Goal: Transaction & Acquisition: Purchase product/service

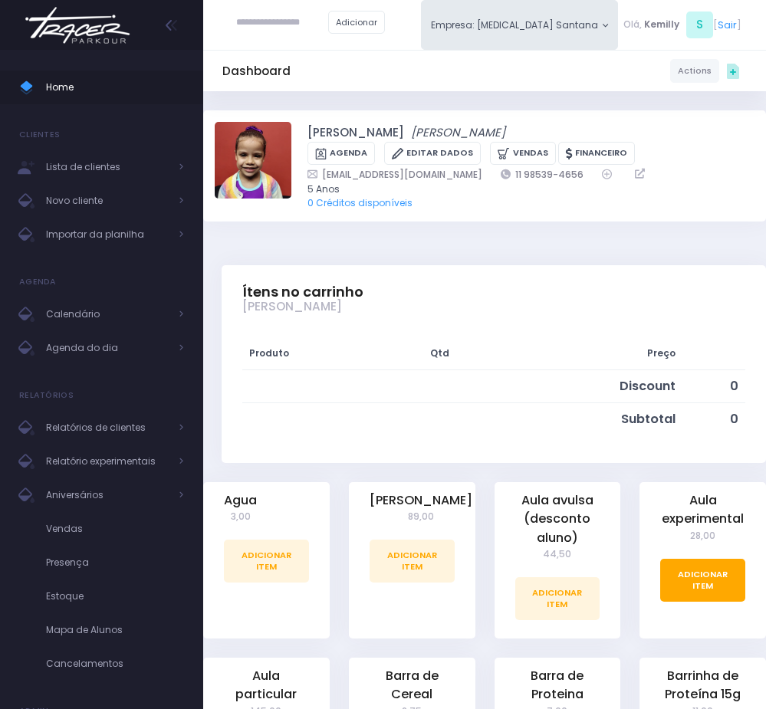
click at [722, 582] on link "Adicionar Item" at bounding box center [702, 580] width 85 height 43
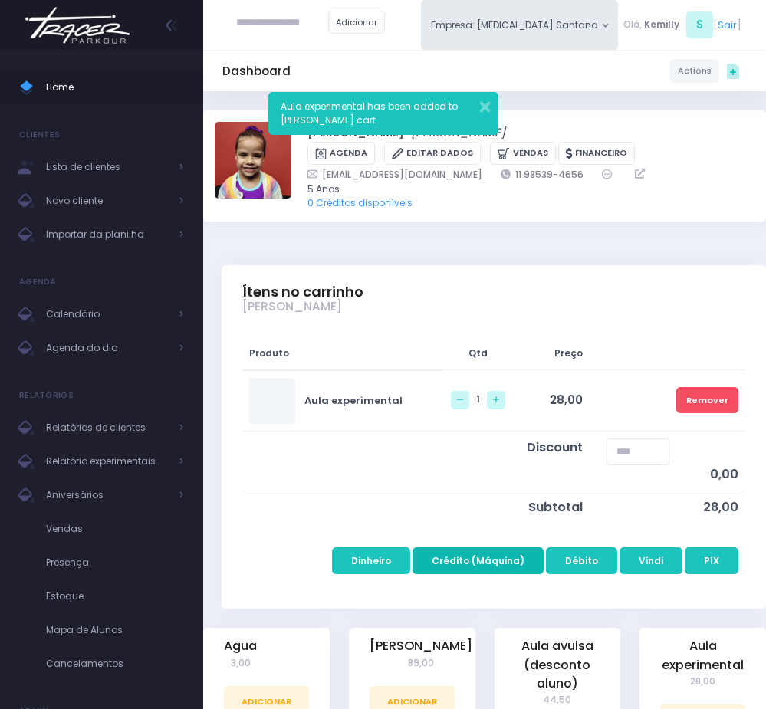
click at [465, 568] on button "Crédito (Máquina)" at bounding box center [477, 561] width 131 height 28
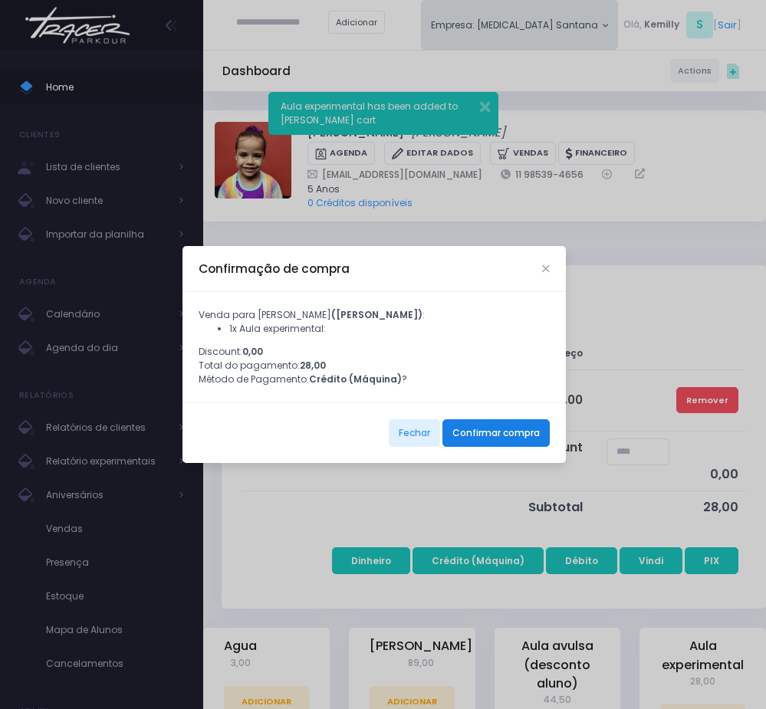
click at [485, 447] on button "Confirmar compra" at bounding box center [495, 433] width 107 height 28
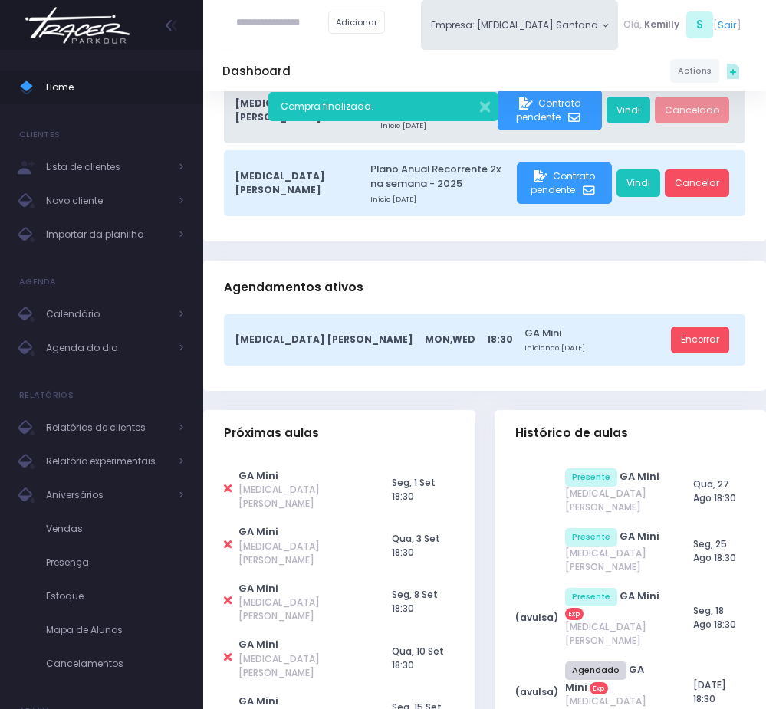
scroll to position [230, 0]
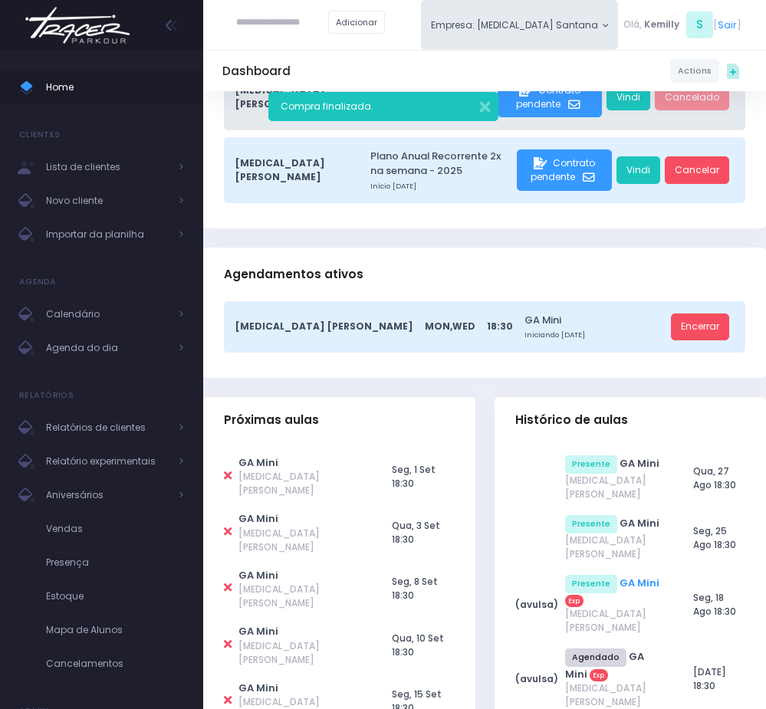
click at [623, 576] on link "GA Mini" at bounding box center [639, 583] width 40 height 15
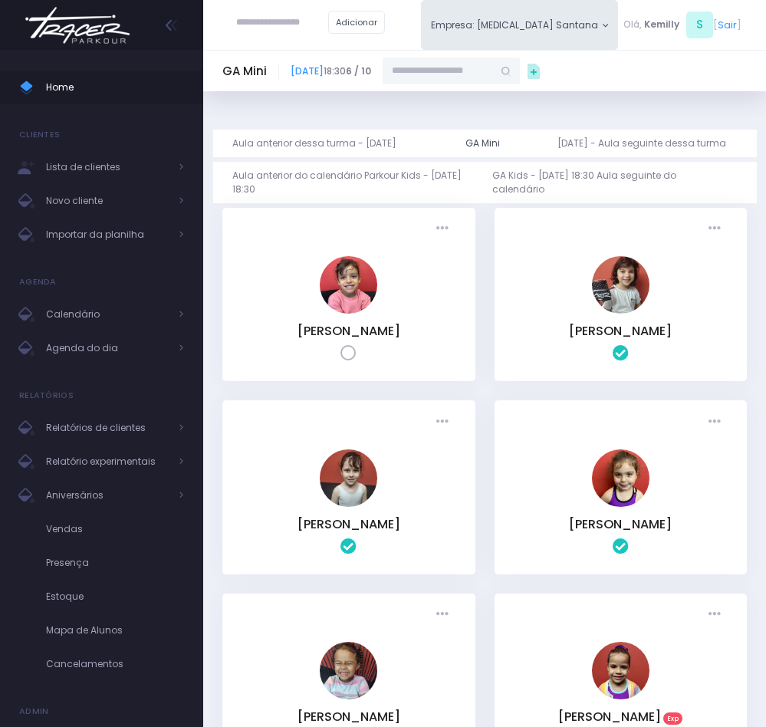
click at [348, 85] on div "GA Mini 18 de Agosto de 2025 18:30 6 / 10" at bounding box center [484, 70] width 563 height 41
click at [324, 70] on link "18 de Agosto de 2025" at bounding box center [307, 70] width 33 height 13
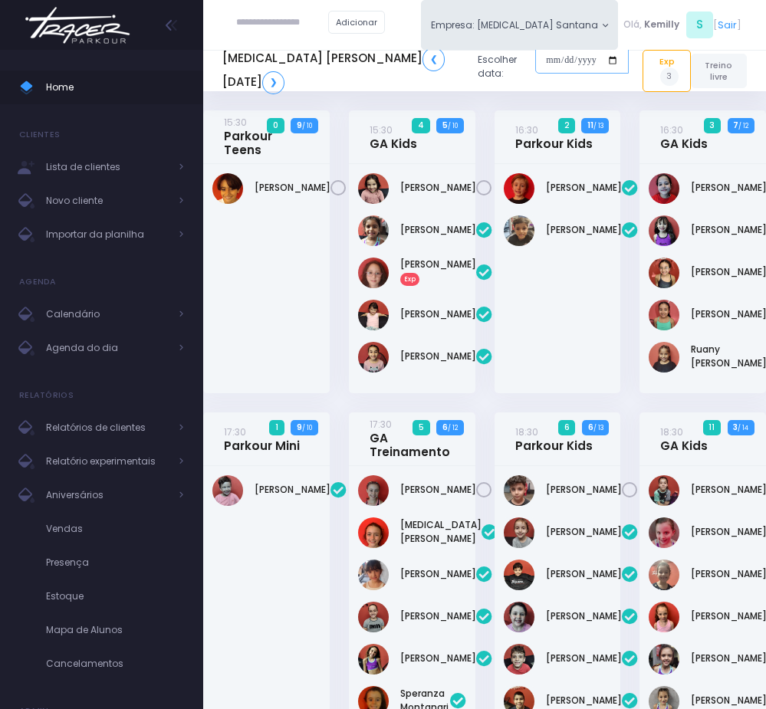
click at [545, 54] on input "date" at bounding box center [582, 61] width 94 height 28
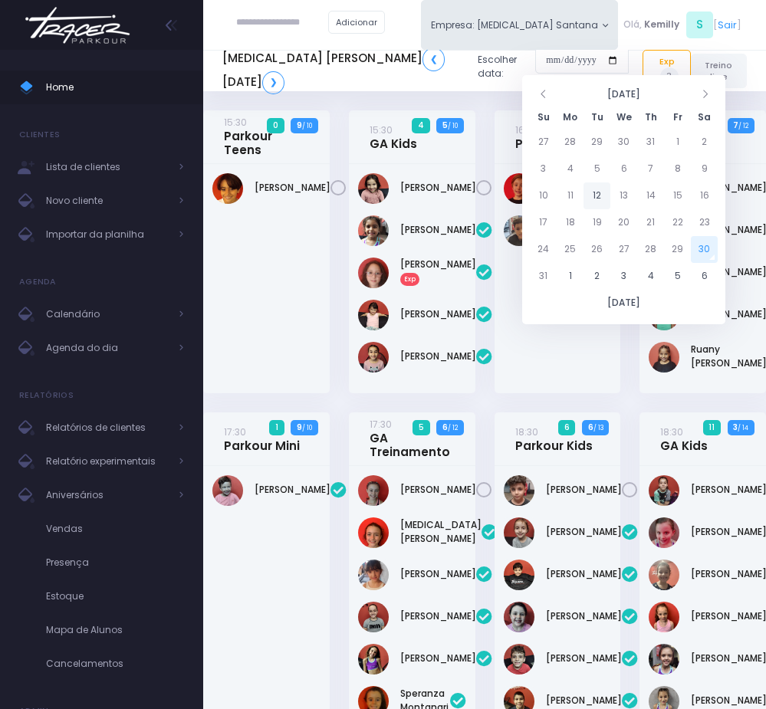
click at [598, 195] on td "12" at bounding box center [596, 195] width 27 height 27
type input "**********"
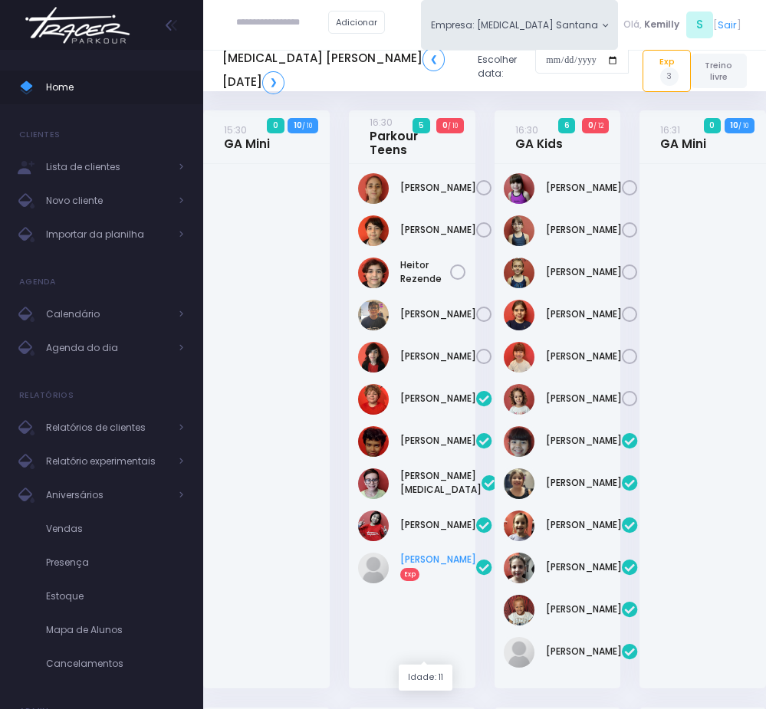
click at [432, 580] on link "Nicolle Pio Garcia Exp" at bounding box center [438, 567] width 76 height 28
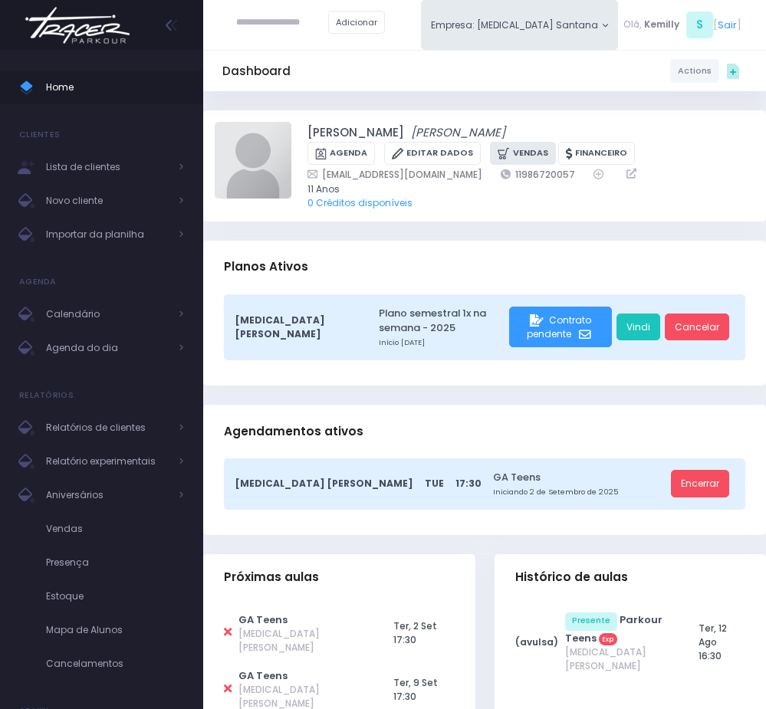
click at [508, 152] on link "Vendas" at bounding box center [522, 154] width 65 height 24
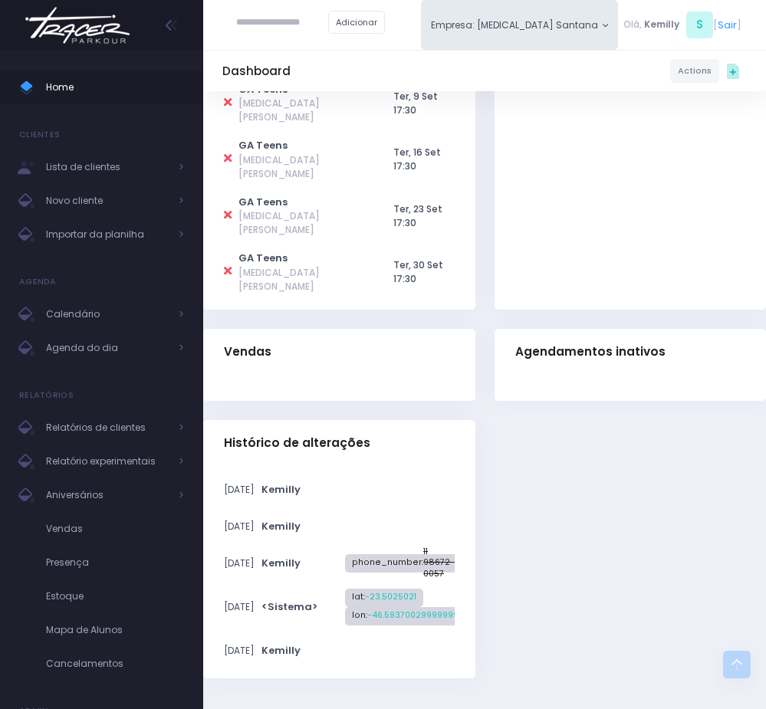
scroll to position [589, 0]
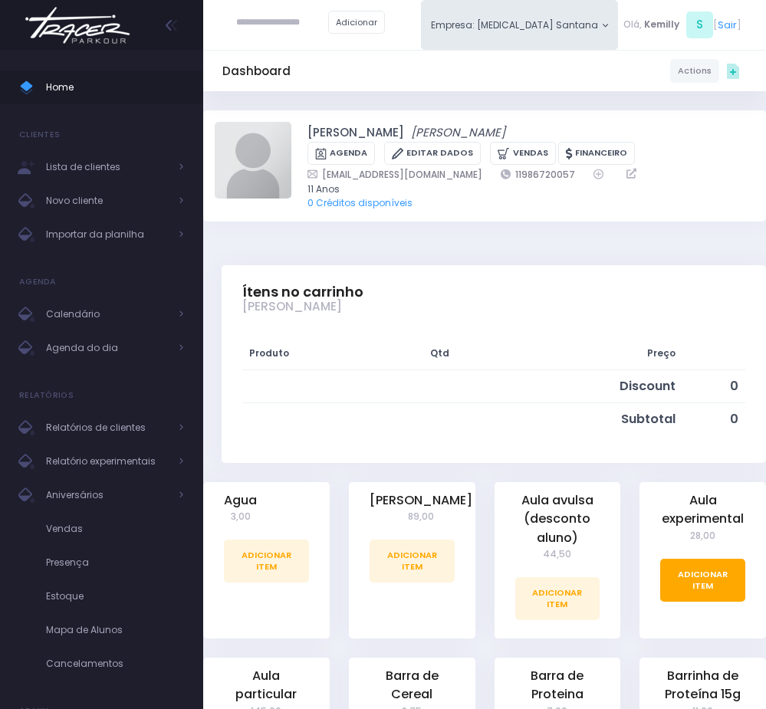
click at [691, 577] on link "Adicionar Item" at bounding box center [702, 580] width 85 height 43
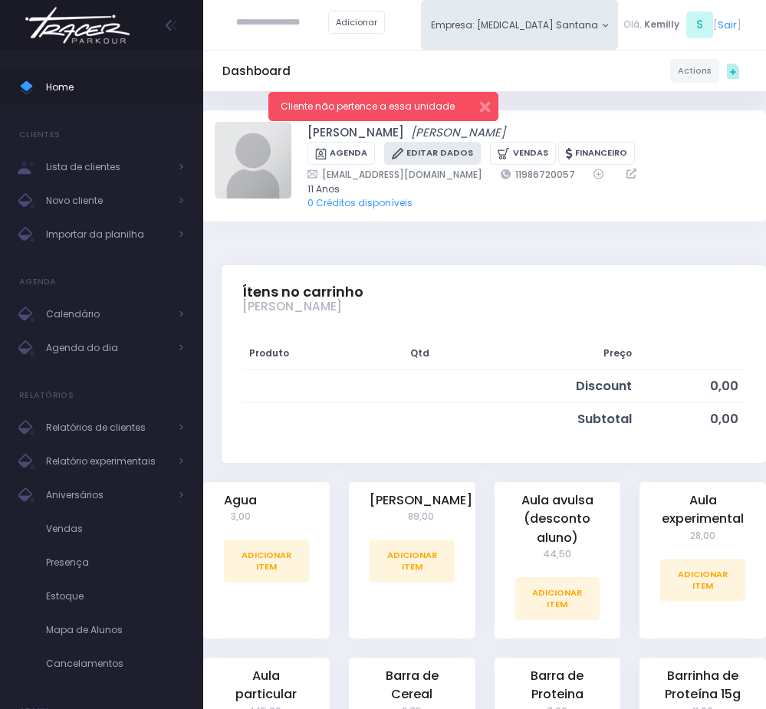
click at [455, 157] on link "Editar Dados" at bounding box center [432, 154] width 97 height 24
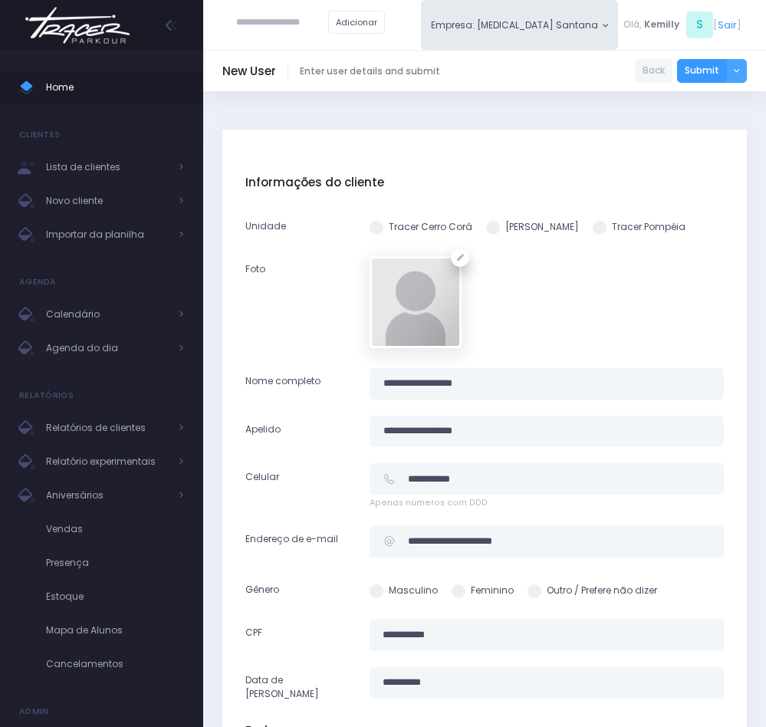
click at [493, 216] on div "Tracer Cerro Corá [PERSON_NAME] Tracer Pompéia" at bounding box center [546, 226] width 373 height 28
click at [490, 237] on div "Tracer Cerro Corá [PERSON_NAME] Tracer Pompéia" at bounding box center [546, 226] width 373 height 28
click at [490, 216] on div "Tracer Cerro Corá [PERSON_NAME] Tracer Pompéia" at bounding box center [546, 226] width 373 height 28
click at [493, 228] on span at bounding box center [493, 228] width 14 height 14
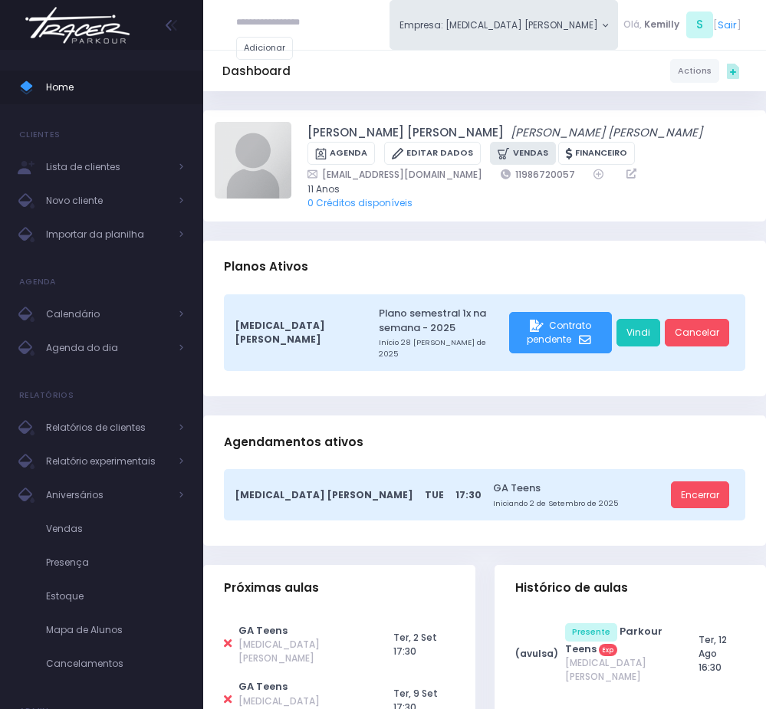
click at [498, 156] on icon at bounding box center [505, 154] width 15 height 16
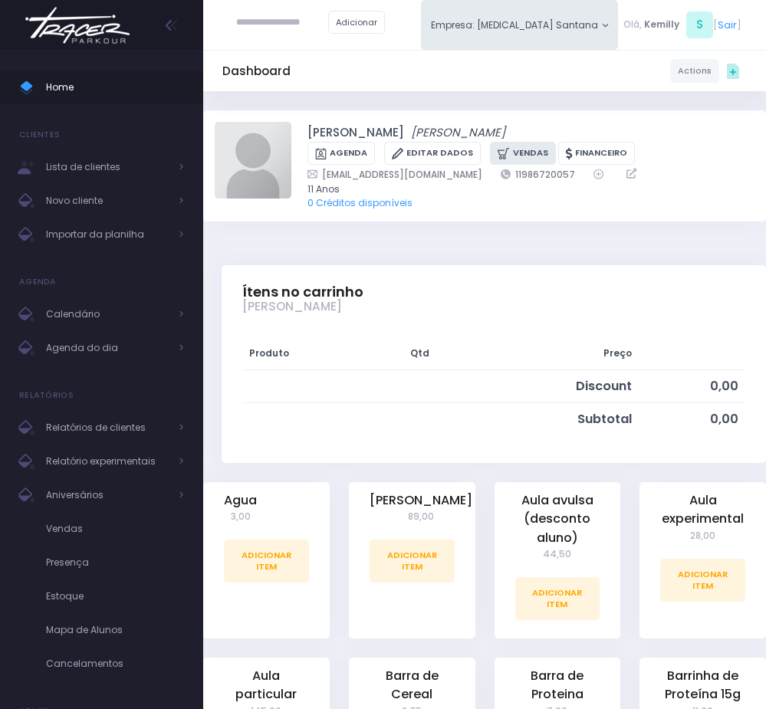
click at [521, 159] on link "Vendas" at bounding box center [522, 154] width 65 height 24
click at [674, 599] on link "Adicionar Item" at bounding box center [702, 580] width 85 height 43
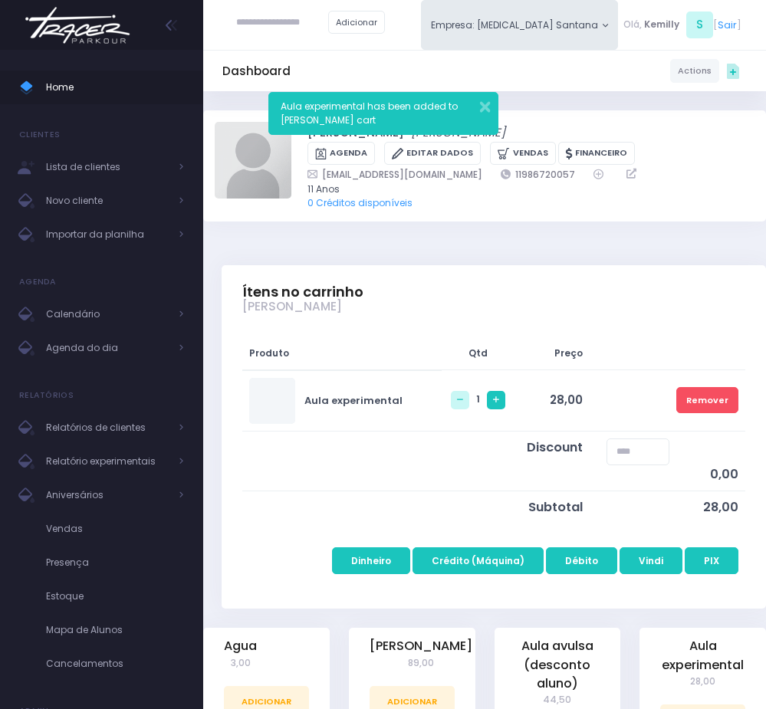
click at [493, 402] on icon at bounding box center [496, 400] width 6 height 6
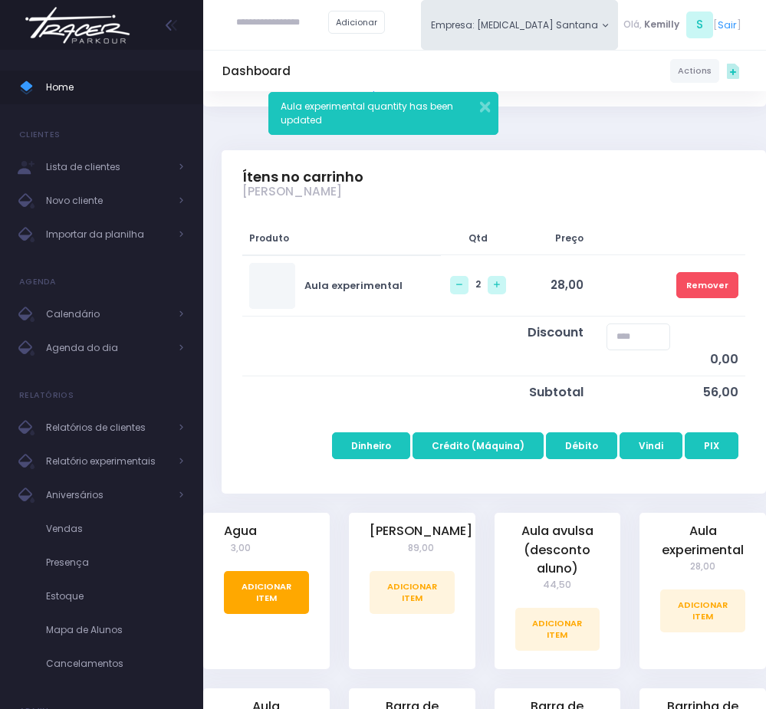
click at [267, 593] on link "Adicionar Item" at bounding box center [266, 592] width 85 height 43
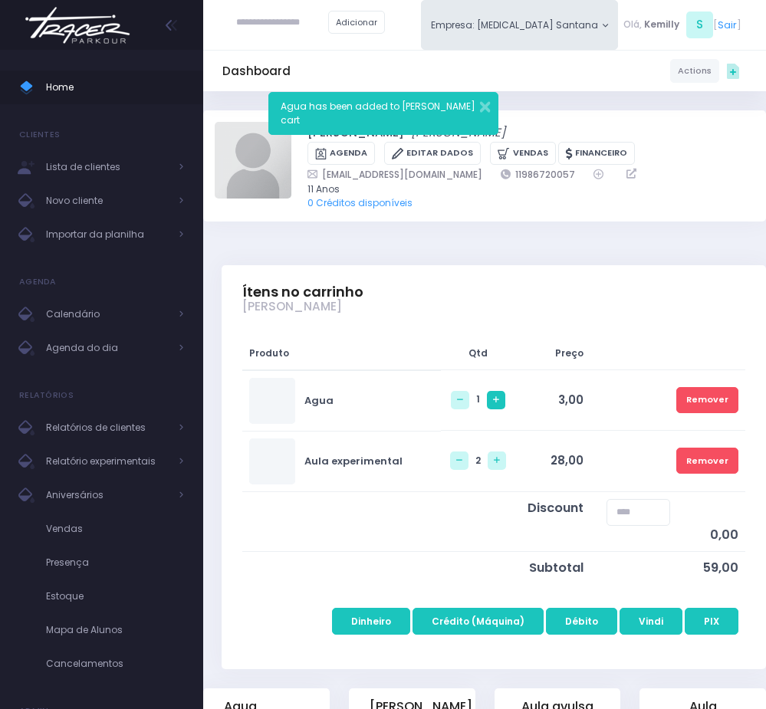
click at [488, 396] on link at bounding box center [496, 400] width 18 height 18
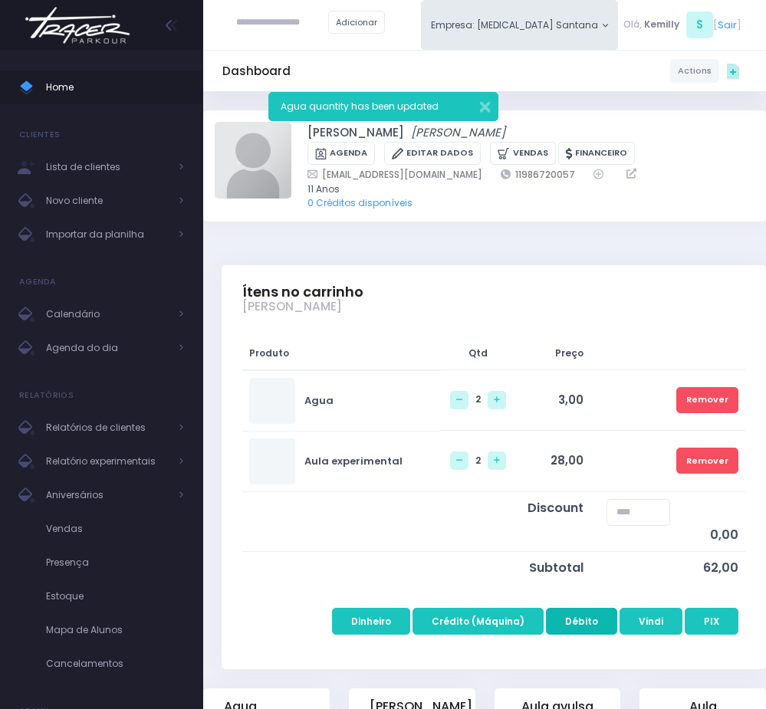
click at [592, 615] on button "Débito" at bounding box center [581, 622] width 71 height 28
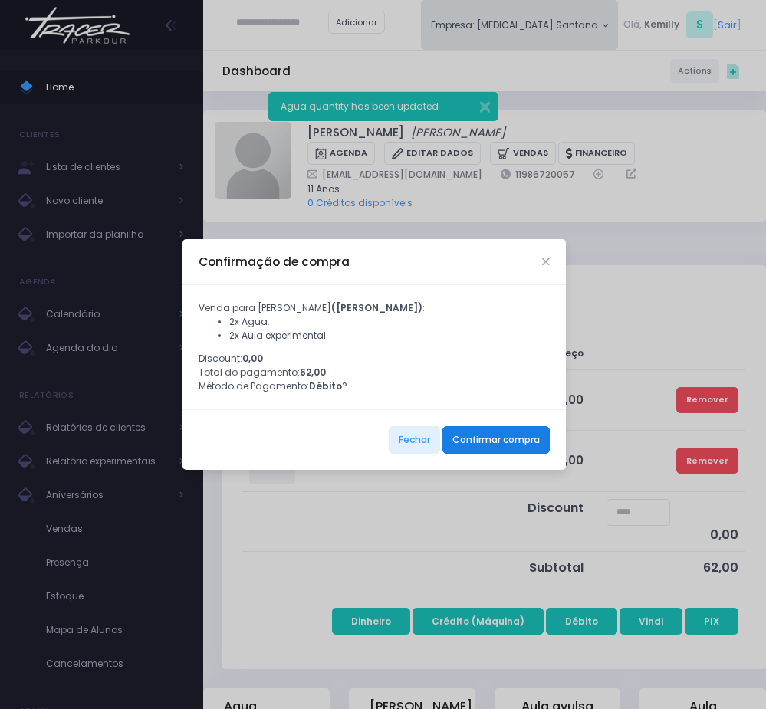
click at [523, 449] on button "Confirmar compra" at bounding box center [495, 440] width 107 height 28
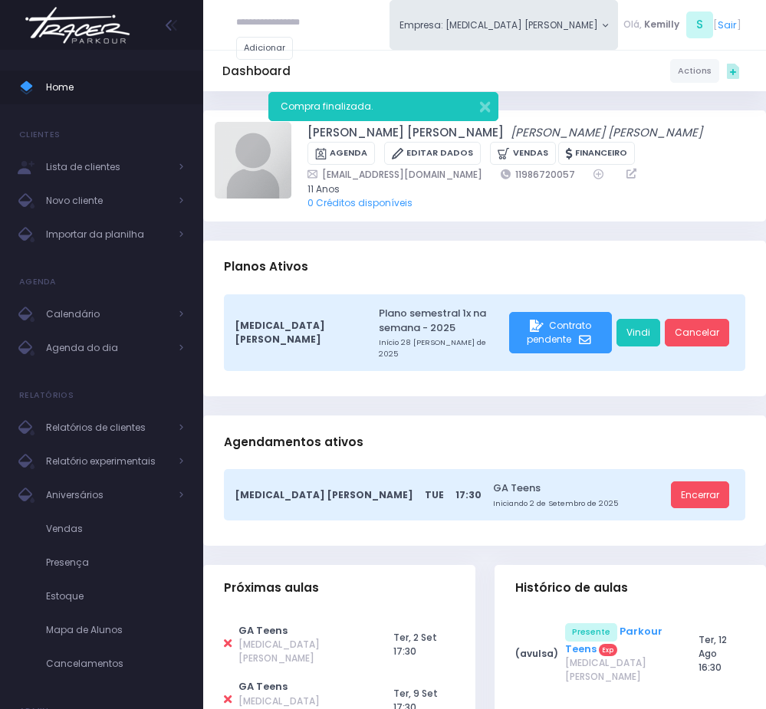
click at [636, 624] on link "Parkour Teens" at bounding box center [613, 640] width 97 height 32
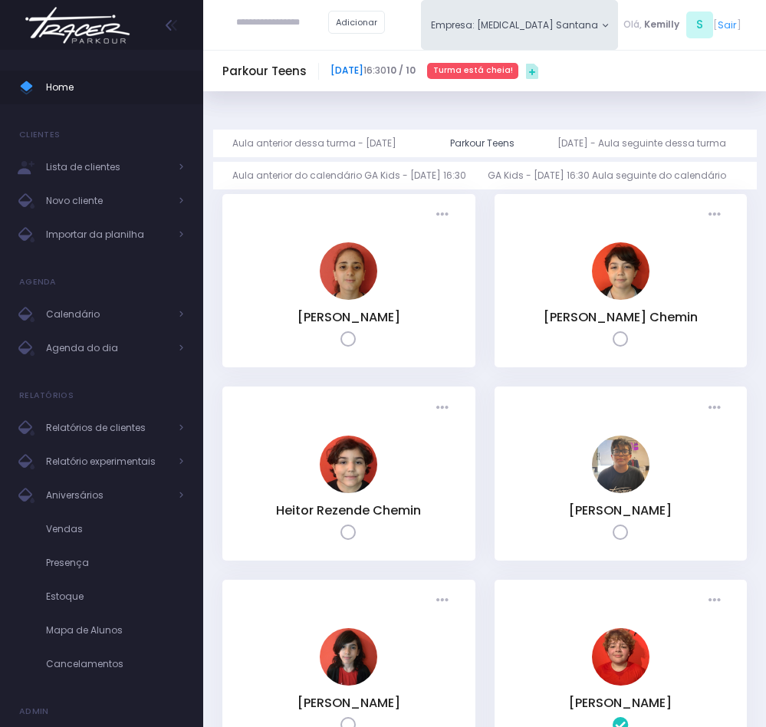
click at [363, 72] on link "12 de Agosto de 2025" at bounding box center [346, 70] width 33 height 13
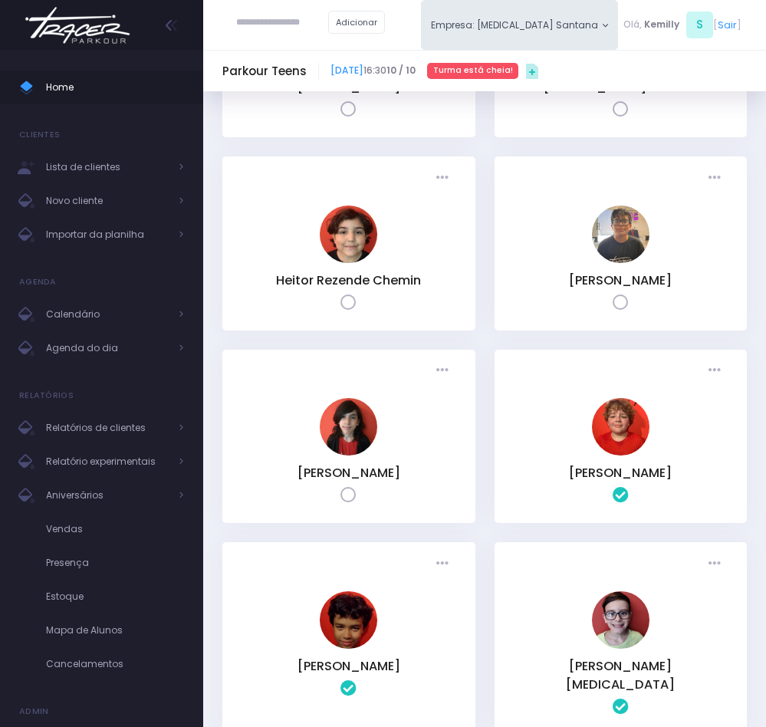
scroll to position [345, 0]
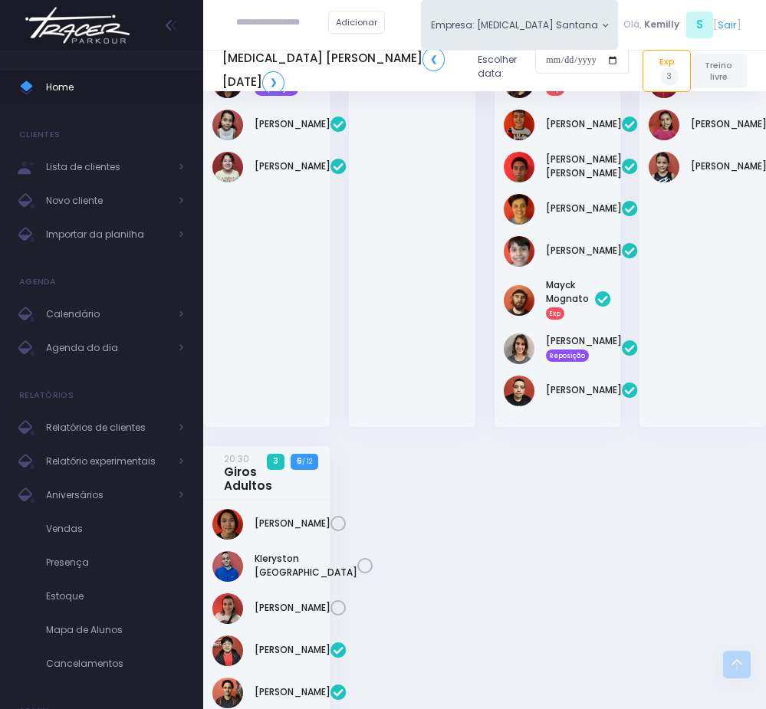
scroll to position [1265, 0]
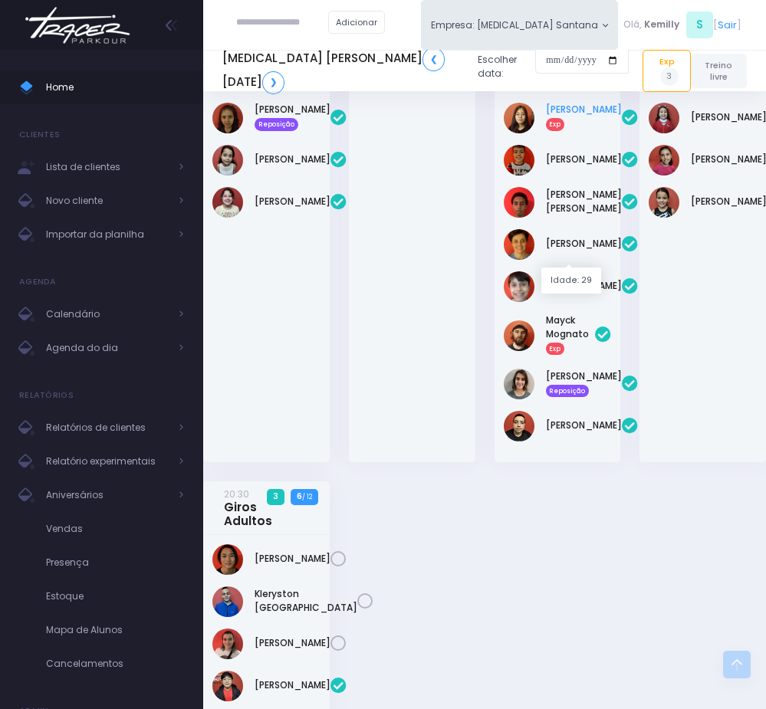
click at [561, 130] on link "Angélica Saori Exp" at bounding box center [584, 117] width 76 height 28
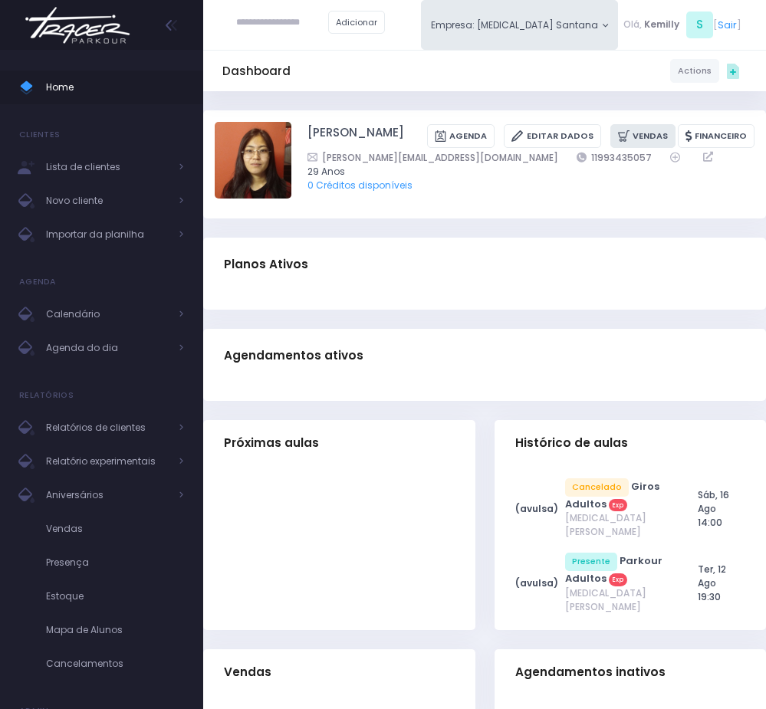
click at [618, 144] on icon at bounding box center [625, 136] width 15 height 16
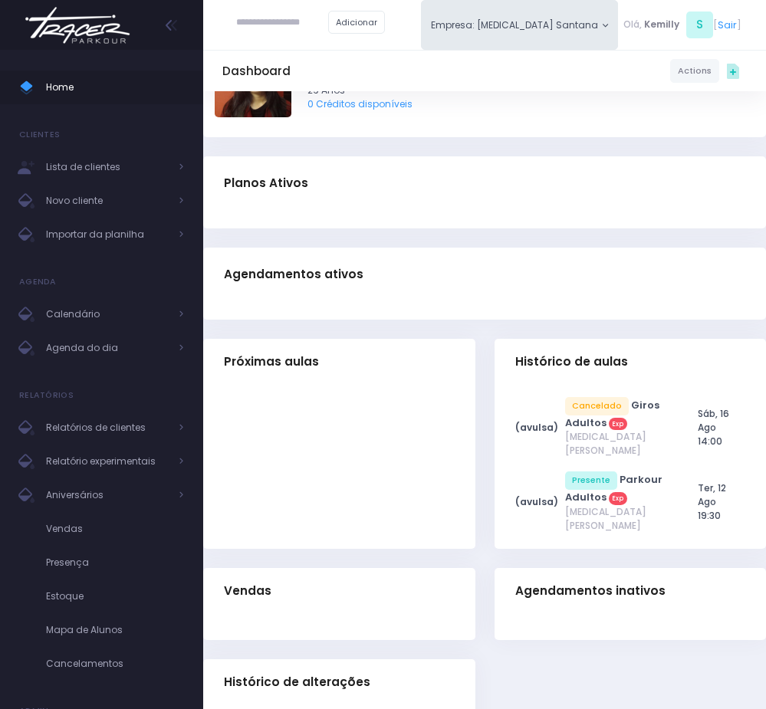
scroll to position [115, 0]
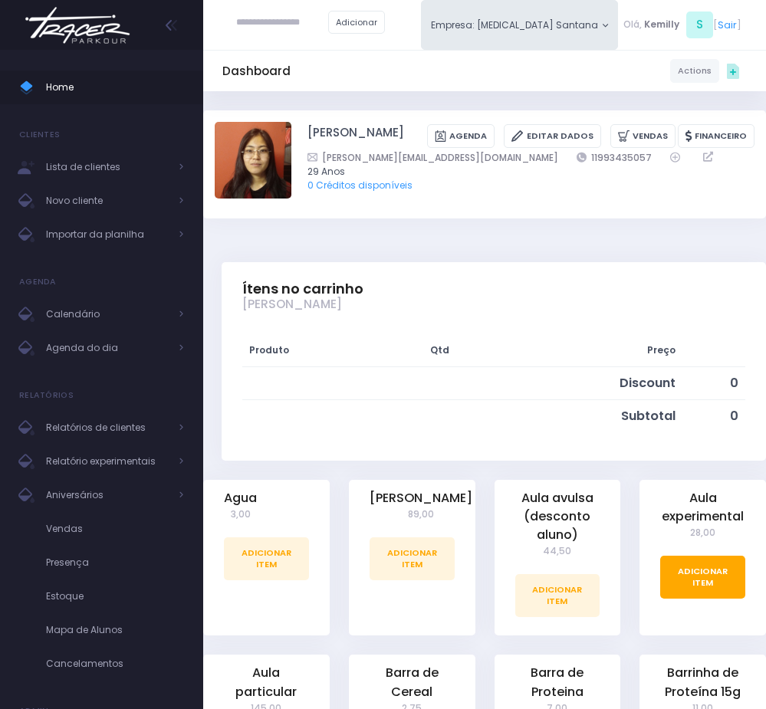
click at [713, 573] on link "Adicionar Item" at bounding box center [702, 577] width 85 height 43
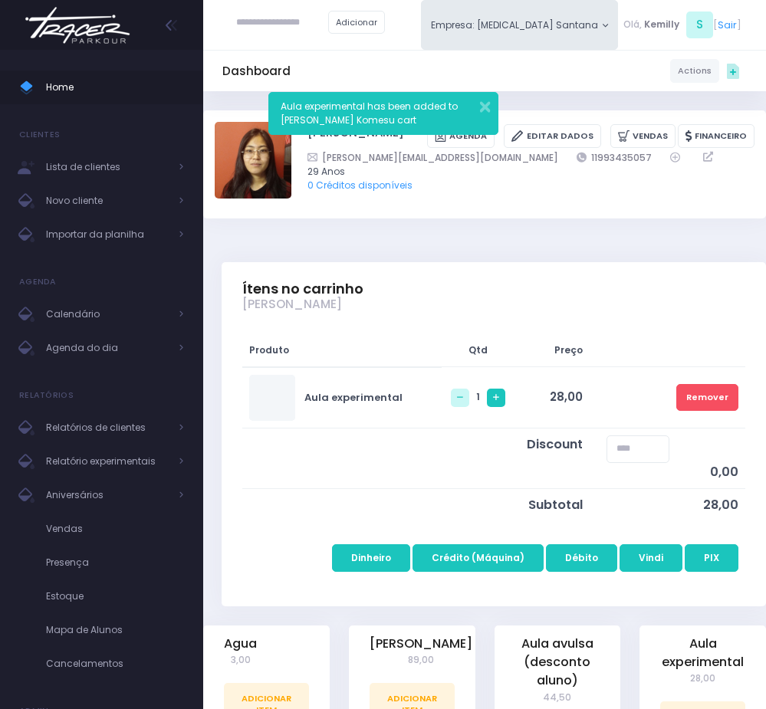
click at [487, 407] on link at bounding box center [496, 398] width 18 height 18
click at [492, 562] on button "Crédito (Máquina)" at bounding box center [477, 558] width 131 height 28
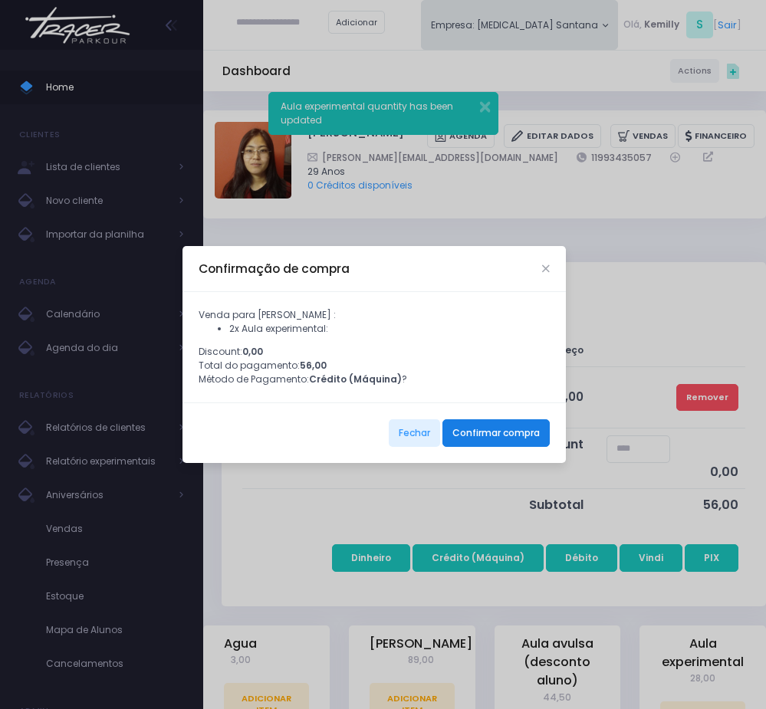
click at [490, 447] on button "Confirmar compra" at bounding box center [495, 433] width 107 height 28
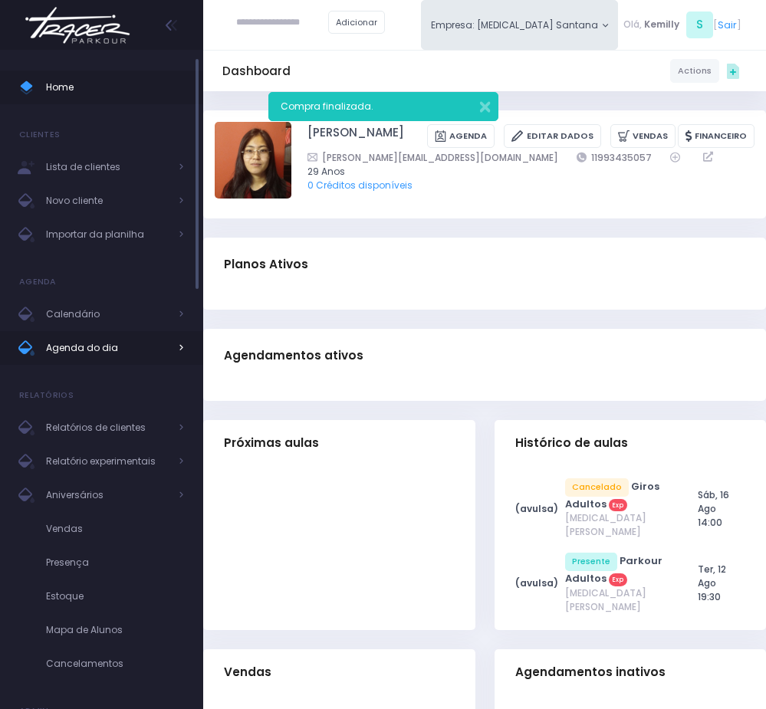
click at [100, 352] on span "Agenda do dia" at bounding box center [107, 348] width 123 height 20
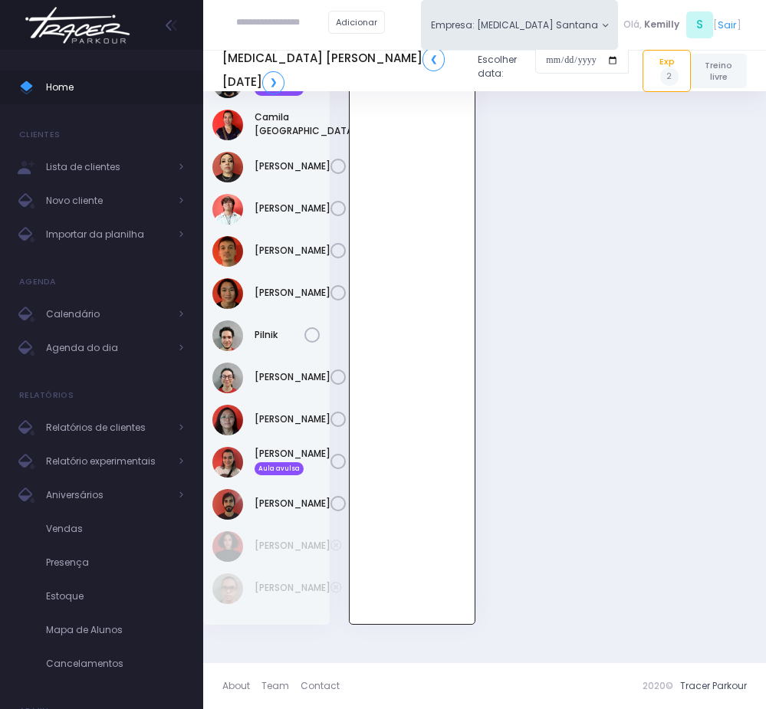
scroll to position [2673, 0]
